Goal: Navigation & Orientation: Understand site structure

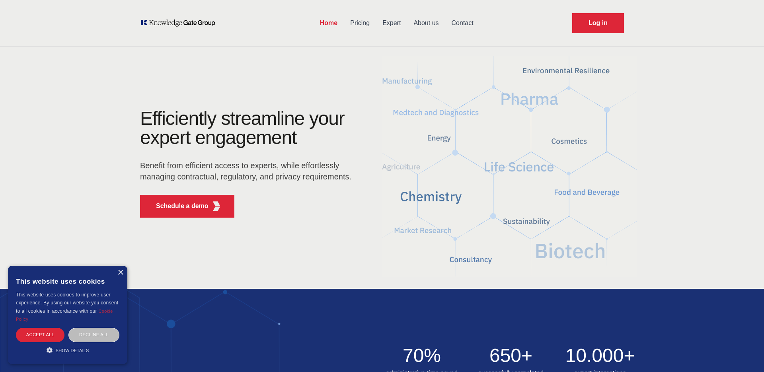
click at [423, 23] on link "About us" at bounding box center [426, 23] width 38 height 21
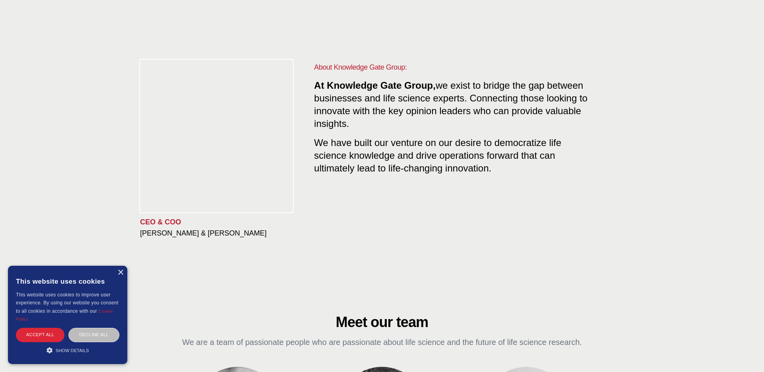
scroll to position [29, 0]
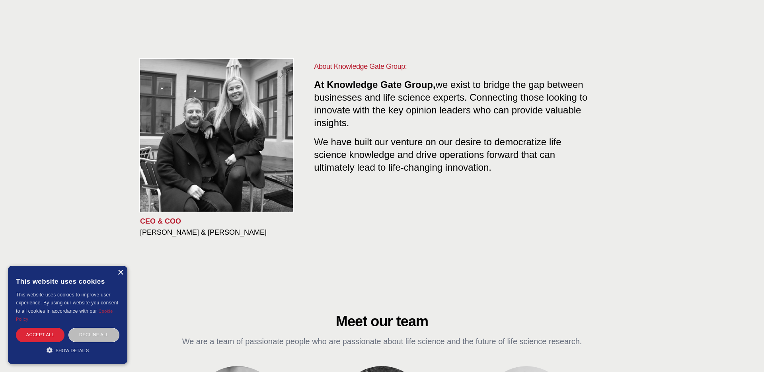
click at [121, 274] on div "×" at bounding box center [120, 273] width 6 height 6
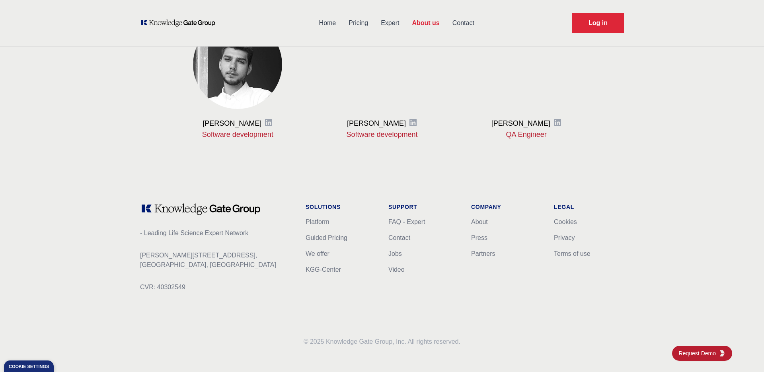
scroll to position [964, 0]
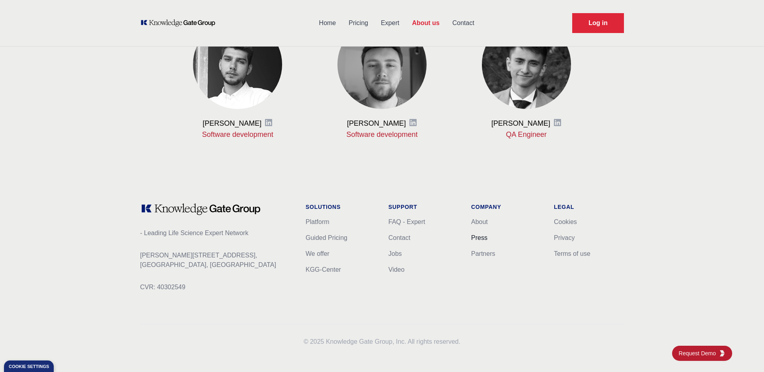
click at [476, 238] on link "Press" at bounding box center [479, 237] width 16 height 7
click at [485, 253] on link "Partners" at bounding box center [483, 253] width 24 height 7
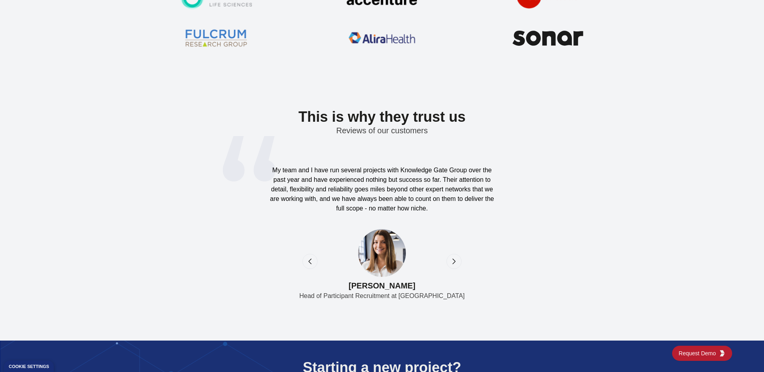
scroll to position [2500, 0]
click at [454, 259] on icon "next" at bounding box center [454, 261] width 8 height 8
